Goal: Task Accomplishment & Management: Use online tool/utility

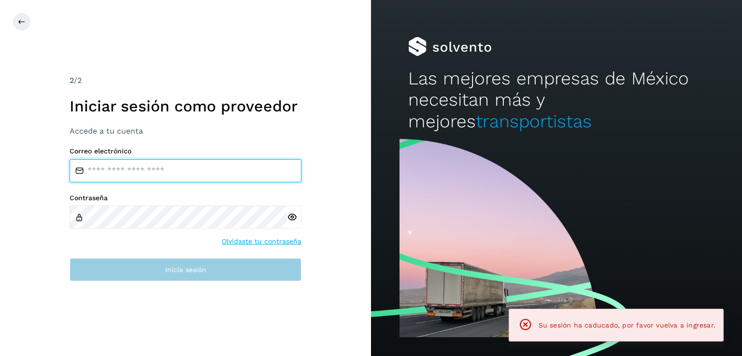
type input "**********"
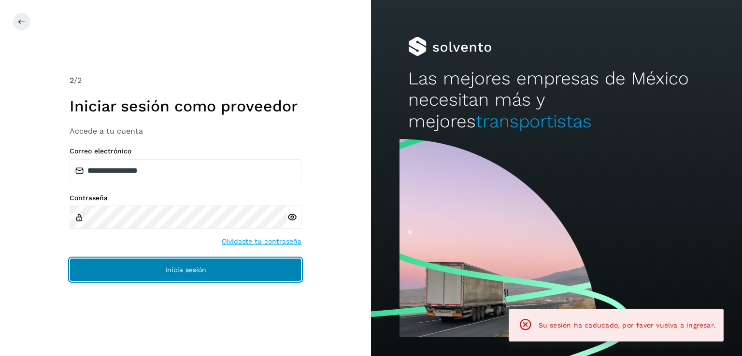
click at [277, 271] on button "Inicia sesión" at bounding box center [186, 269] width 232 height 23
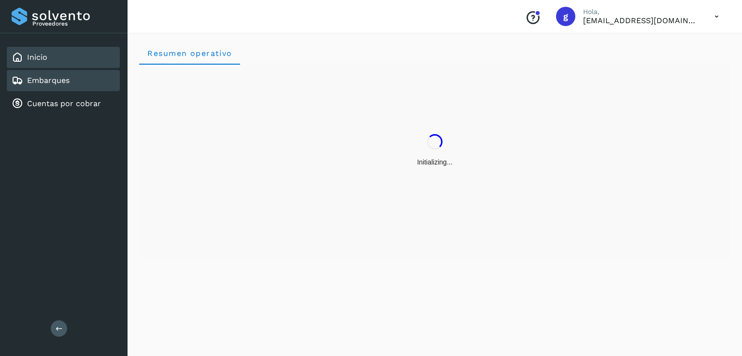
click at [69, 88] on div "Embarques" at bounding box center [63, 80] width 113 height 21
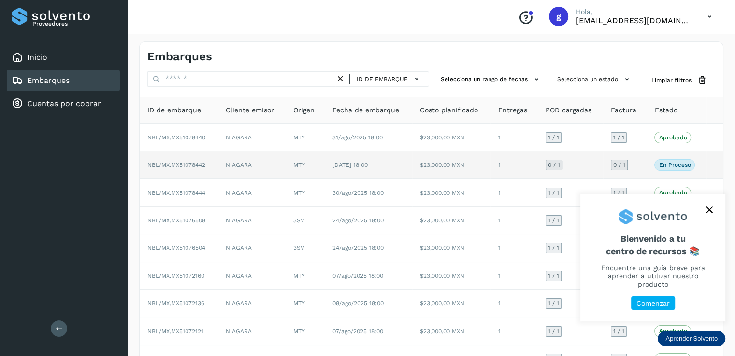
click at [191, 169] on td "NBL/MX.MX51078442" at bounding box center [179, 166] width 78 height 28
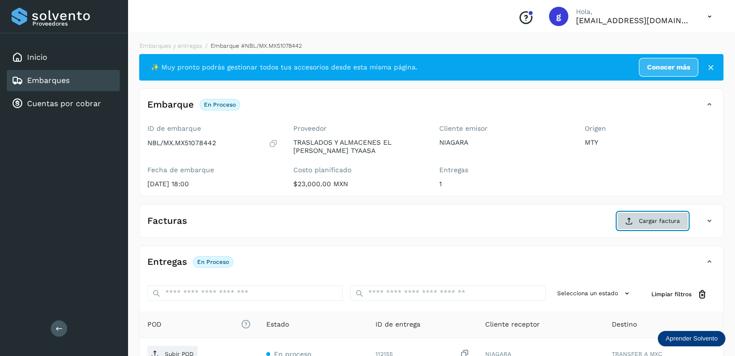
click at [627, 225] on button "Cargar factura" at bounding box center [652, 220] width 71 height 17
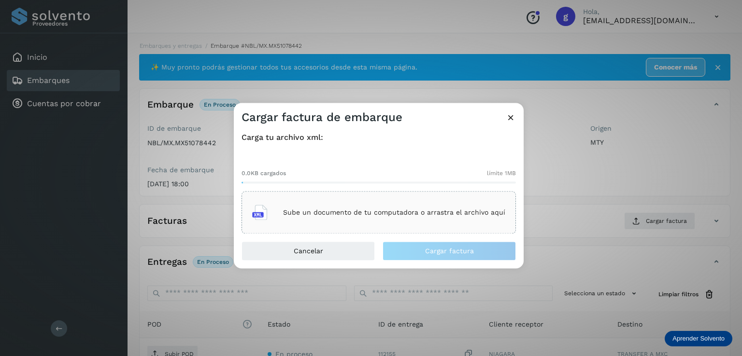
click at [376, 210] on p "Sube un documento de tu computadora o arrastra el archivo aquí" at bounding box center [394, 213] width 222 height 8
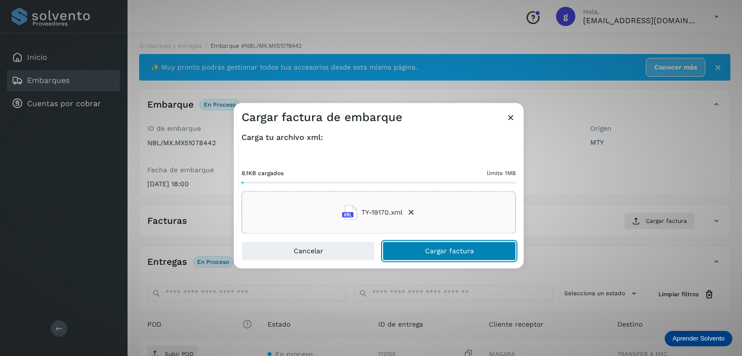
click at [455, 248] on span "Cargar factura" at bounding box center [449, 251] width 49 height 7
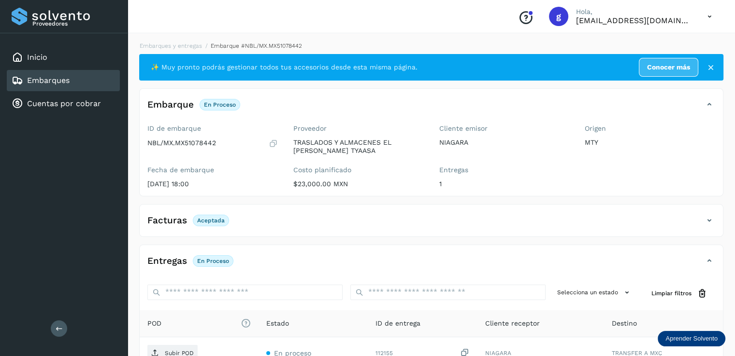
scroll to position [107, 0]
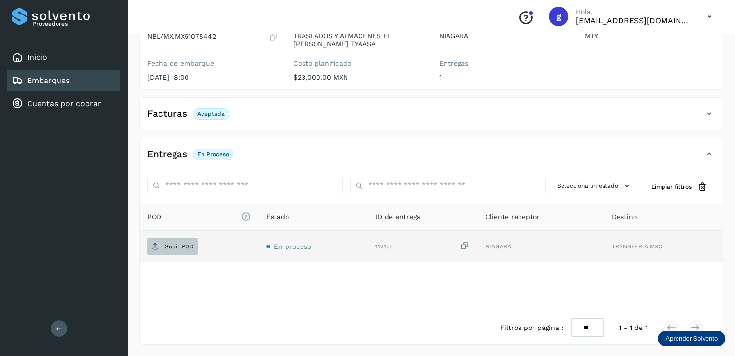
click at [183, 244] on p "Subir POD" at bounding box center [179, 246] width 29 height 7
